Goal: Transaction & Acquisition: Purchase product/service

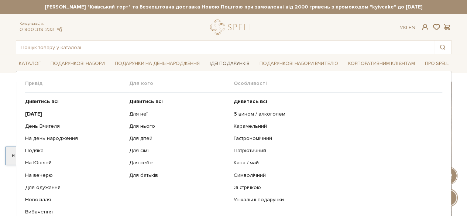
click at [233, 64] on link "Ідеї подарунків" at bounding box center [230, 63] width 46 height 11
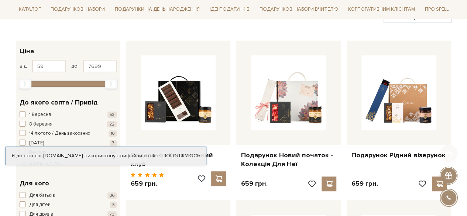
scroll to position [104, 0]
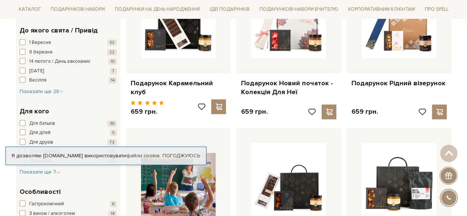
scroll to position [174, 0]
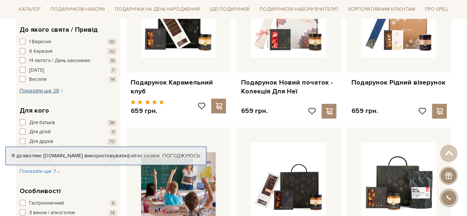
click at [38, 89] on span "Показати ще 28" at bounding box center [42, 91] width 44 height 6
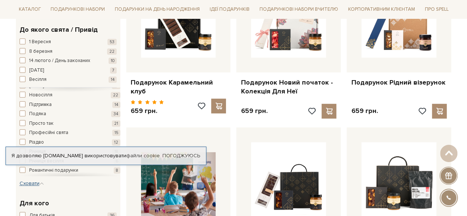
scroll to position [157, 0]
click at [32, 122] on span "Просто так" at bounding box center [41, 123] width 24 height 7
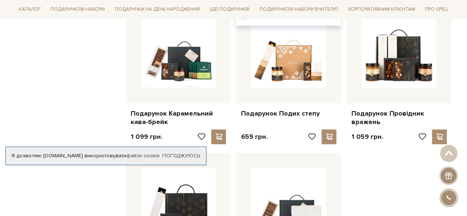
scroll to position [595, 0]
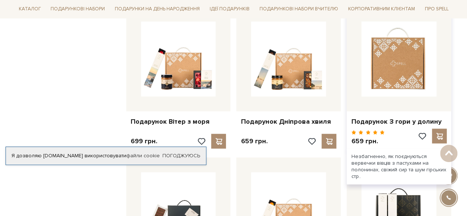
click at [389, 83] on img at bounding box center [399, 58] width 75 height 75
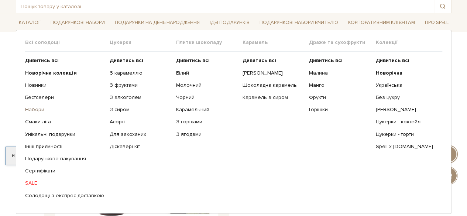
scroll to position [41, 0]
click at [30, 182] on link "SALE" at bounding box center [64, 182] width 79 height 7
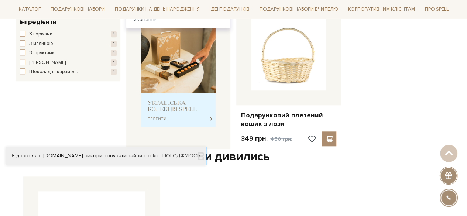
scroll to position [305, 0]
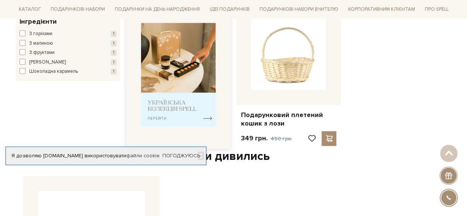
drag, startPoint x: 179, startPoint y: 99, endPoint x: 159, endPoint y: 110, distance: 23.0
click at [159, 110] on img at bounding box center [178, 75] width 75 height 104
